Goal: Obtain resource: Obtain resource

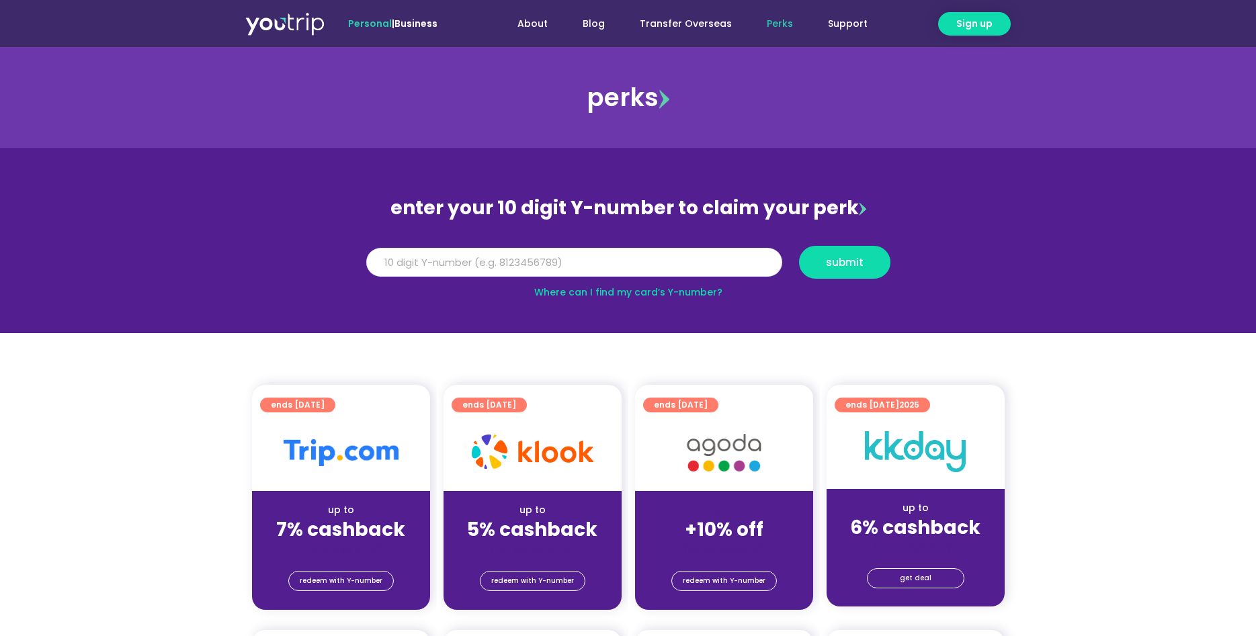
click at [648, 265] on input "Y Number" at bounding box center [574, 263] width 416 height 30
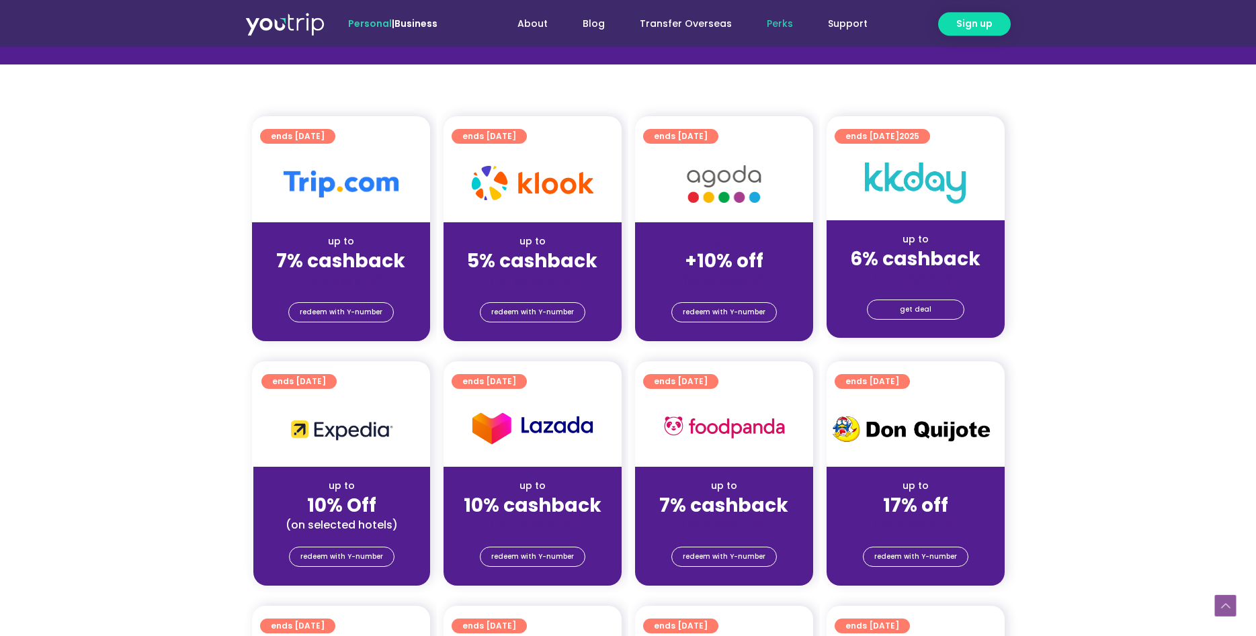
scroll to position [274, 0]
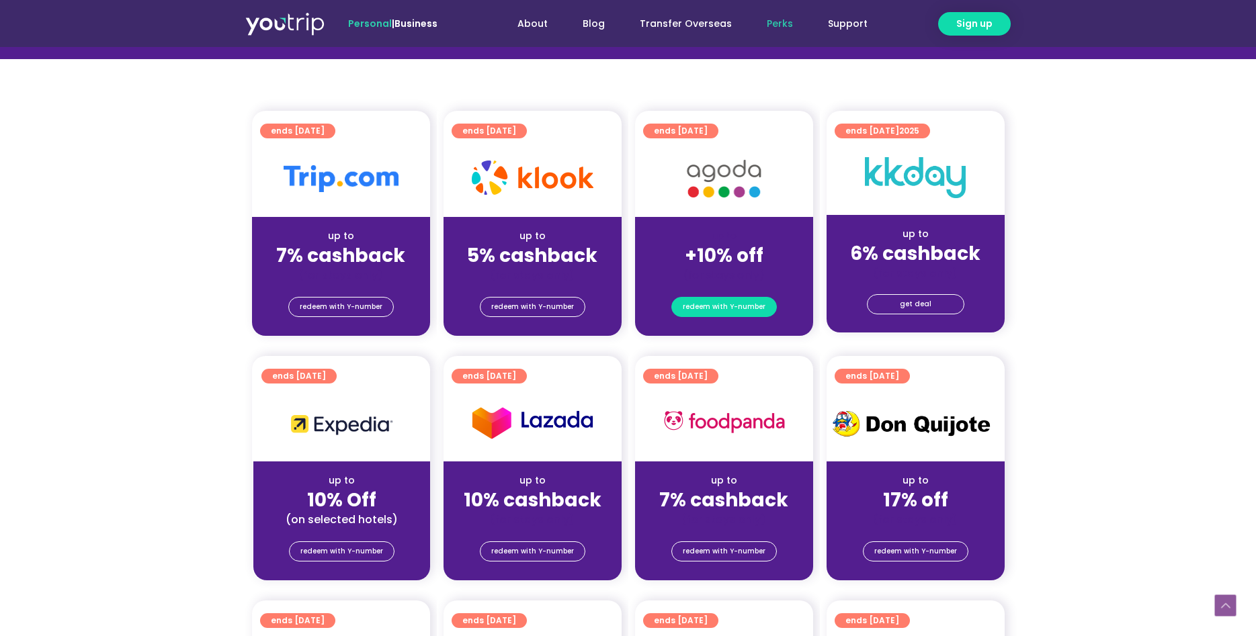
click at [724, 308] on span "redeem with Y-number" at bounding box center [724, 307] width 83 height 19
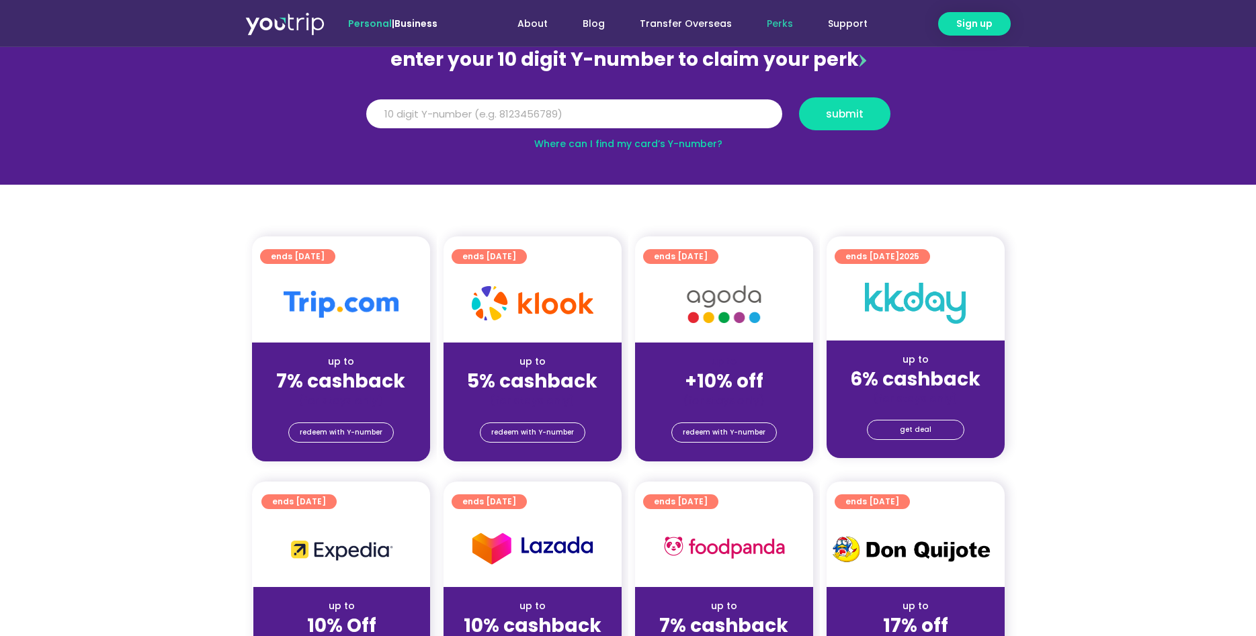
scroll to position [148, 0]
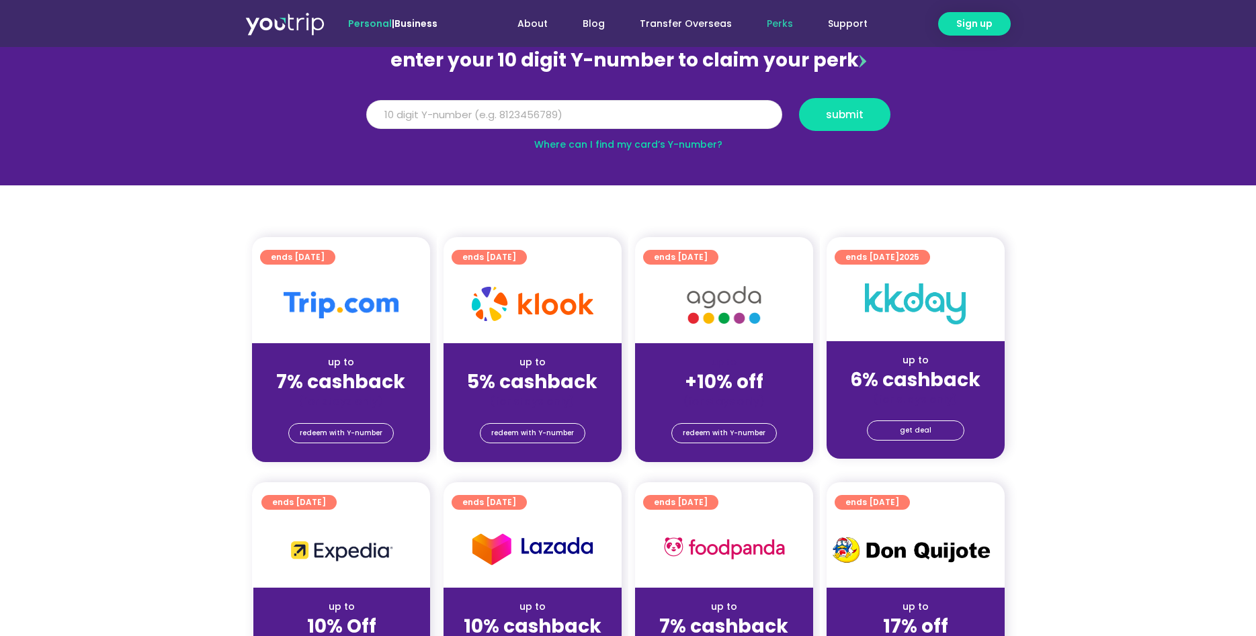
click at [570, 118] on input "Y Number" at bounding box center [574, 115] width 416 height 30
click at [446, 112] on input "Y Number" at bounding box center [574, 115] width 416 height 30
type input "8144082538"
click at [846, 105] on button "submit" at bounding box center [844, 114] width 91 height 33
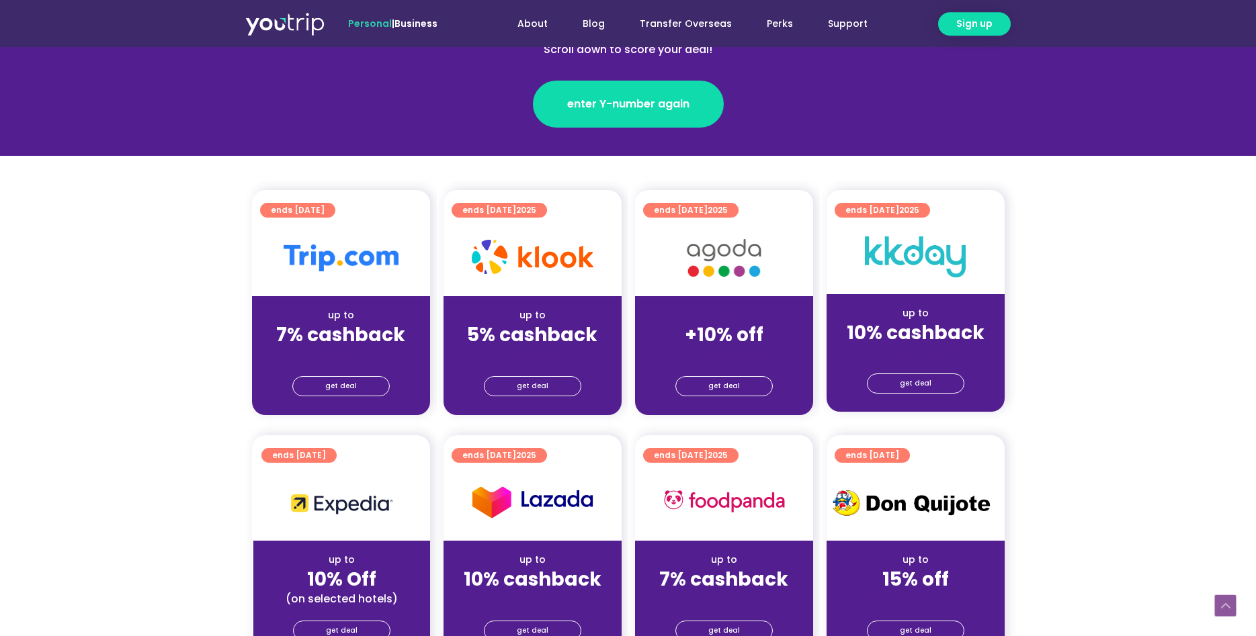
scroll to position [206, 0]
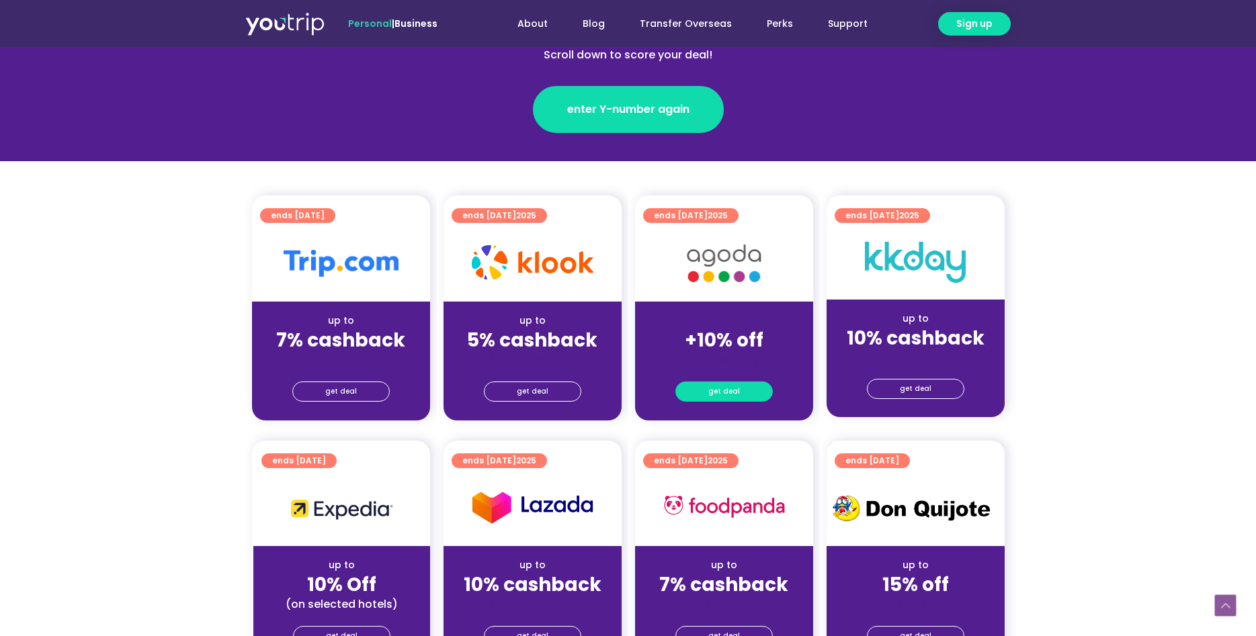
click at [720, 394] on span "get deal" at bounding box center [724, 391] width 32 height 19
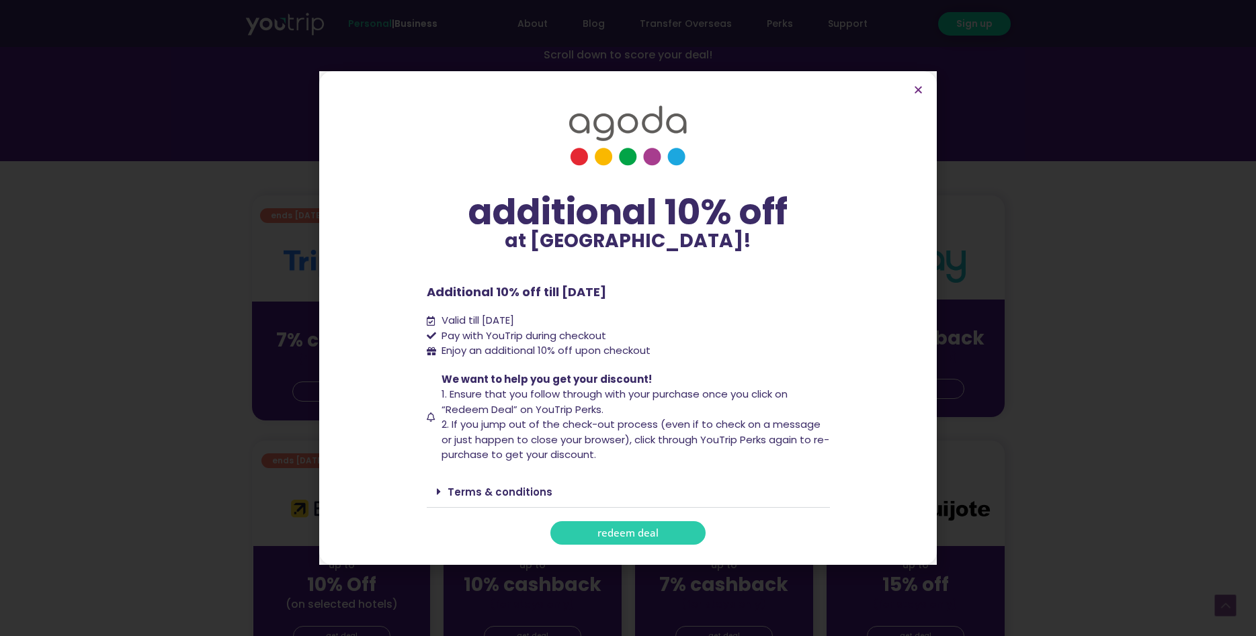
click at [625, 538] on span "redeem deal" at bounding box center [627, 533] width 61 height 10
